Goal: Use online tool/utility: Utilize a website feature to perform a specific function

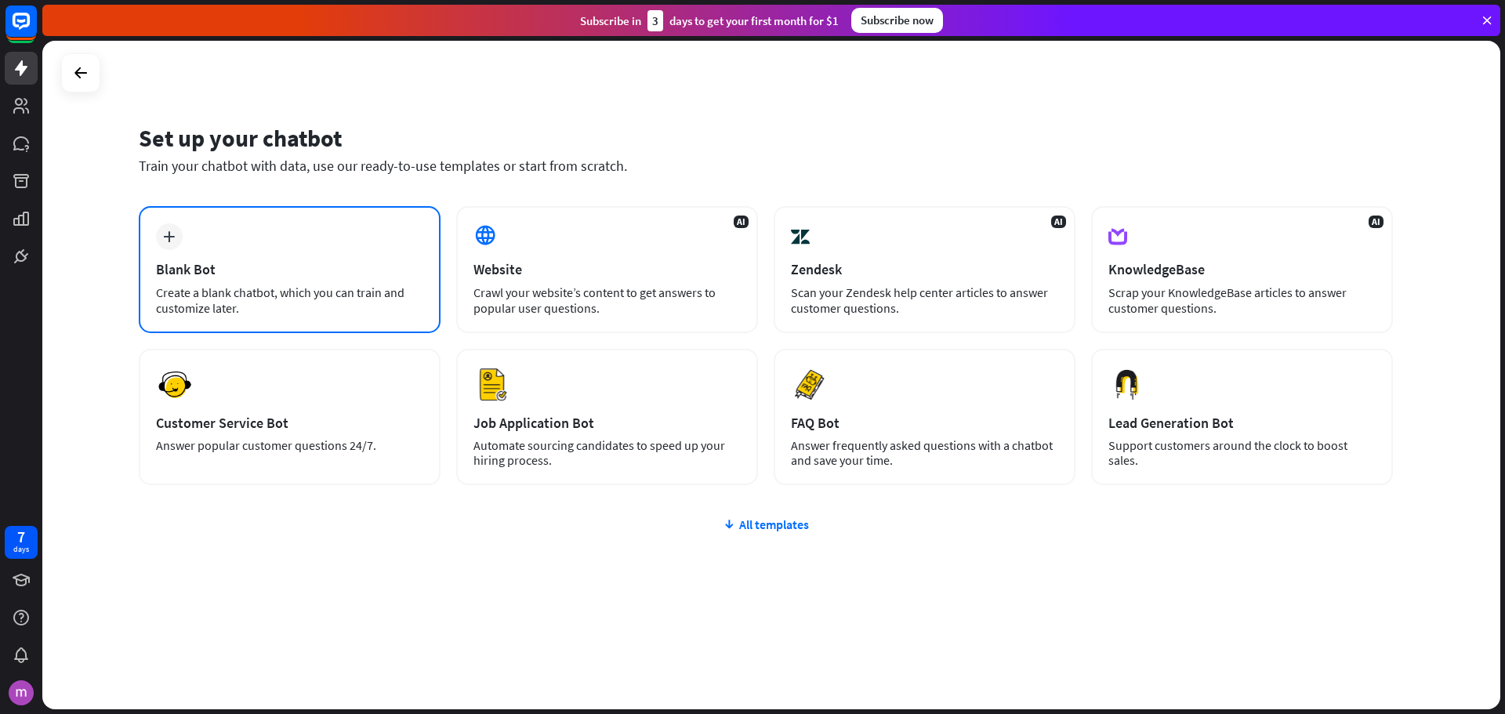
click at [305, 258] on div "plus Blank Bot Create a blank chatbot, which you can train and customize later." at bounding box center [290, 269] width 302 height 127
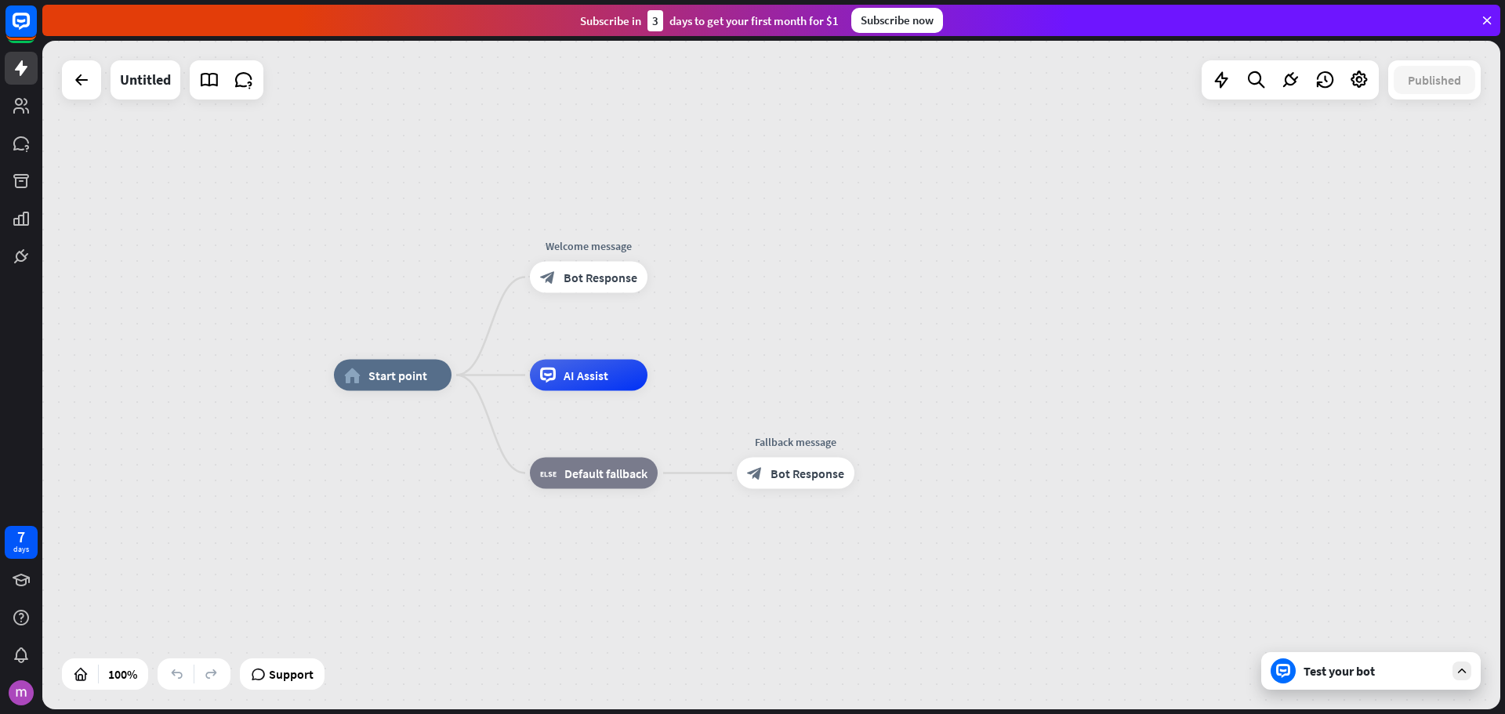
click at [1411, 674] on div "Test your bot" at bounding box center [1373, 671] width 141 height 16
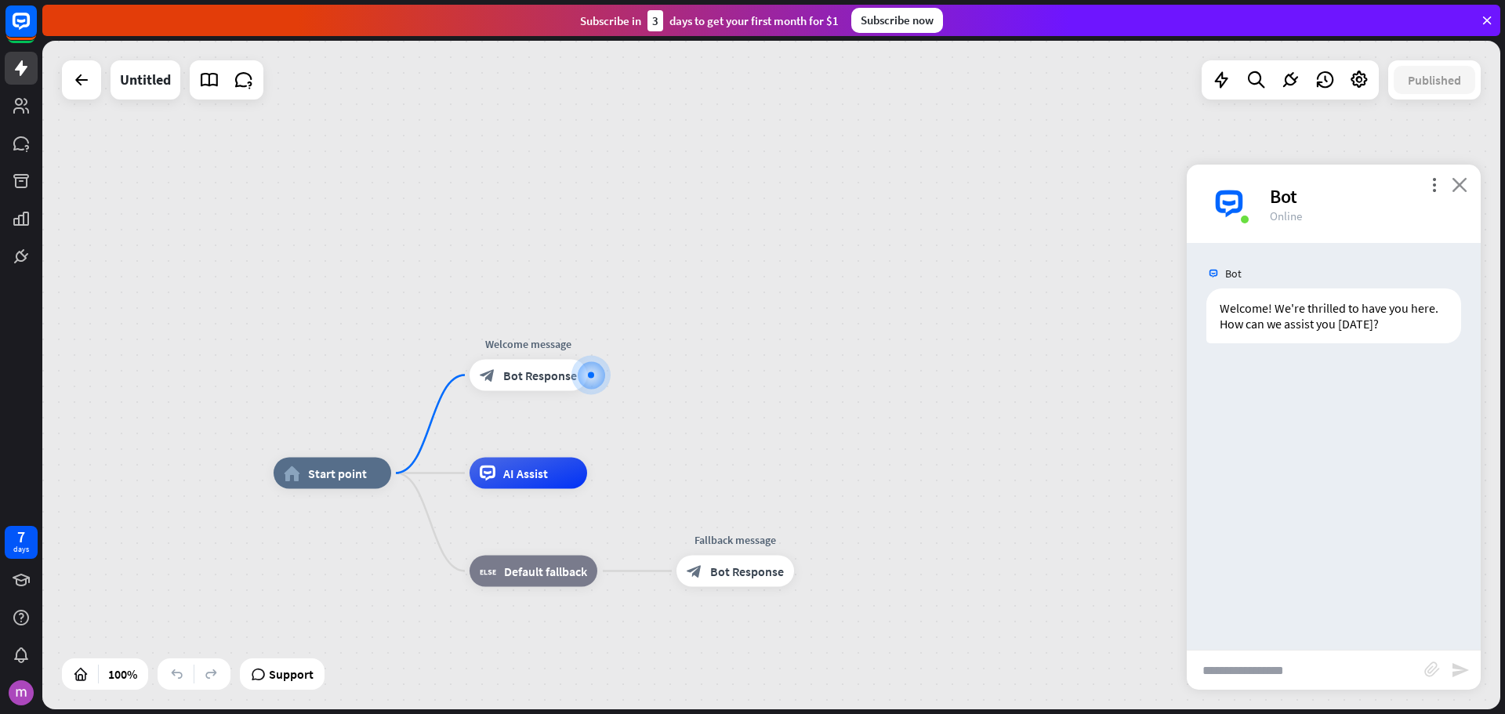
click at [1464, 191] on icon "close" at bounding box center [1459, 184] width 16 height 15
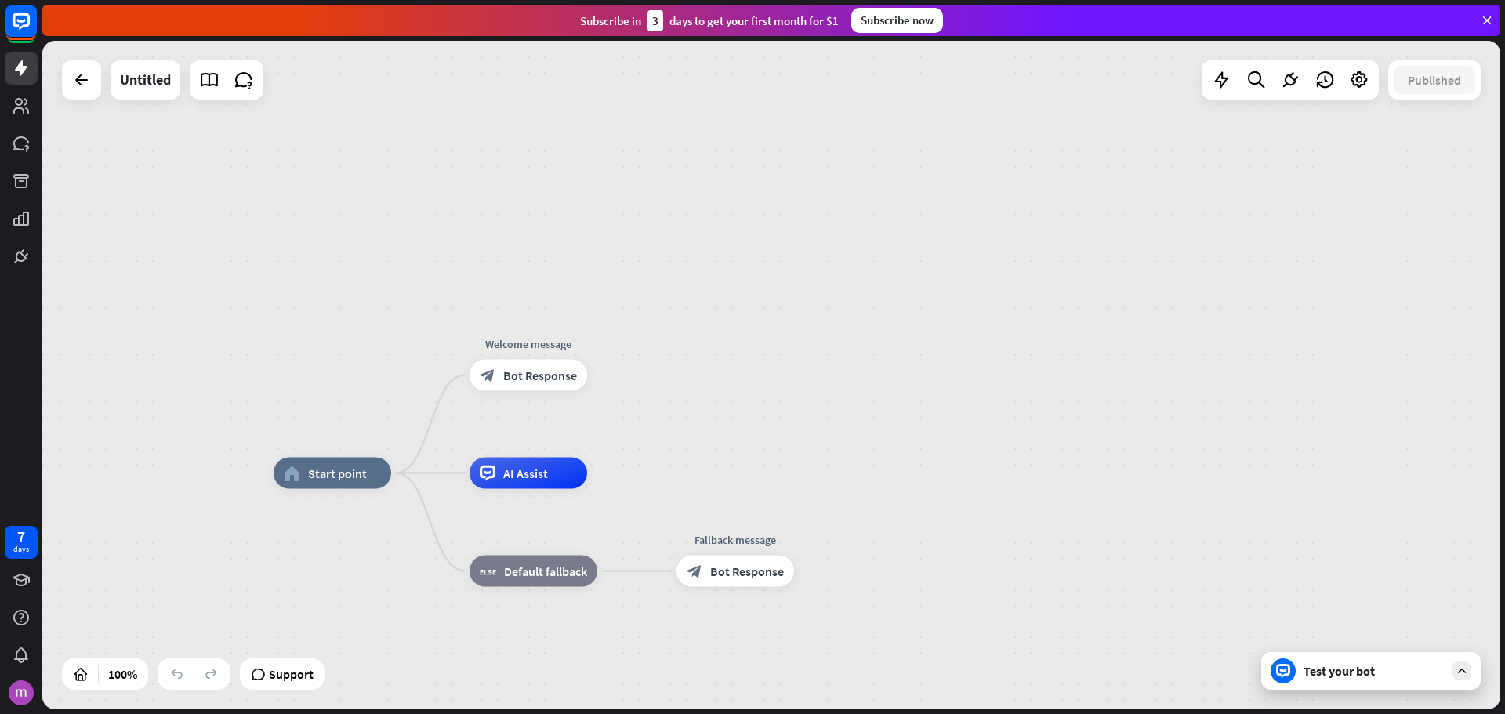
click at [1488, 19] on icon at bounding box center [1487, 20] width 14 height 14
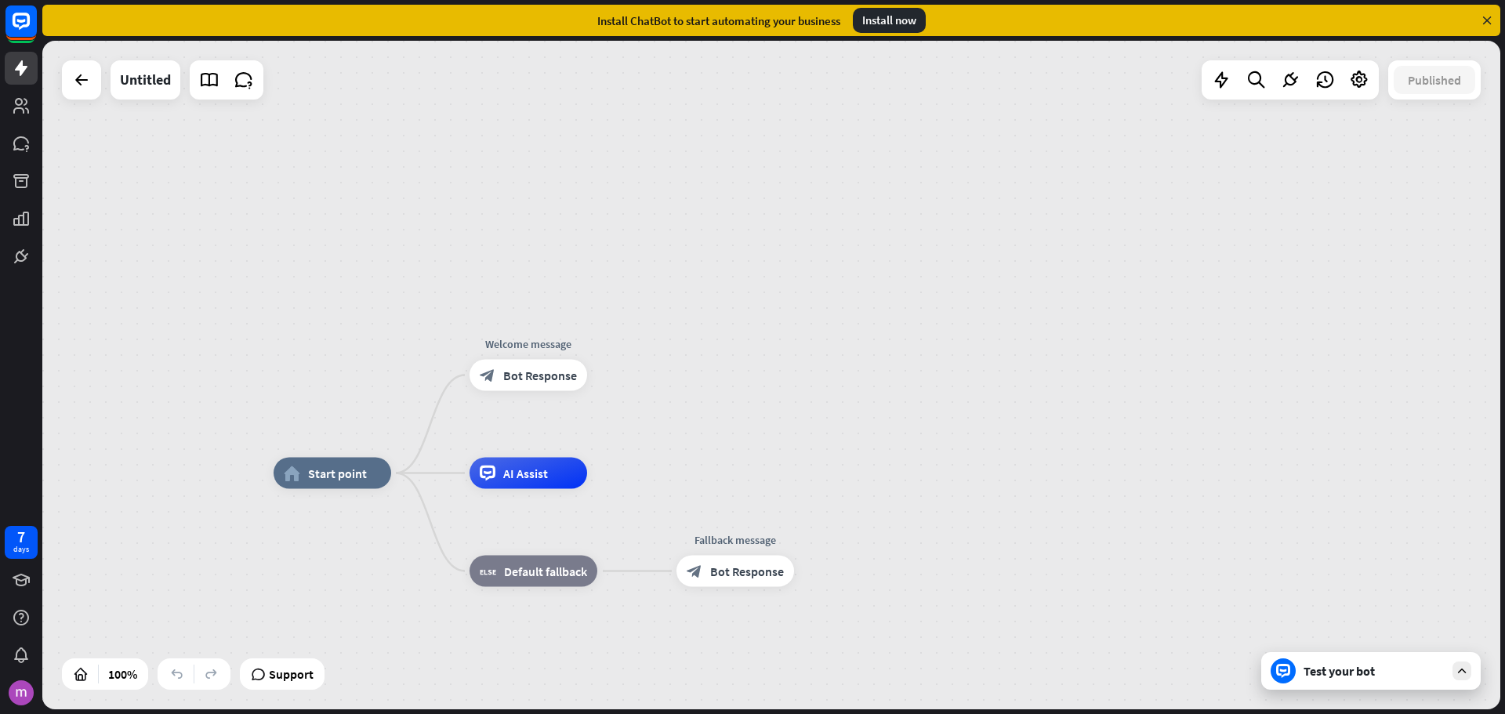
click at [103, 78] on div "Untitled" at bounding box center [162, 79] width 201 height 39
click at [85, 80] on icon at bounding box center [81, 80] width 19 height 19
